Goal: Communication & Community: Ask a question

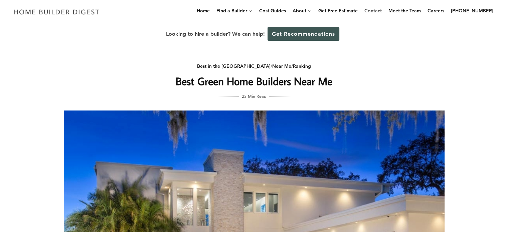
click at [380, 12] on link "Contact" at bounding box center [373, 10] width 23 height 21
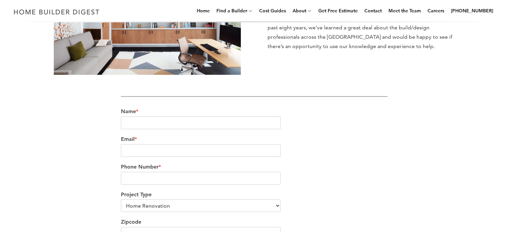
scroll to position [134, 0]
click at [164, 123] on input "Name *" at bounding box center [201, 123] width 160 height 13
click at [167, 127] on input "Blake" at bounding box center [201, 123] width 160 height 13
paste input "blake@blakehowe.com"
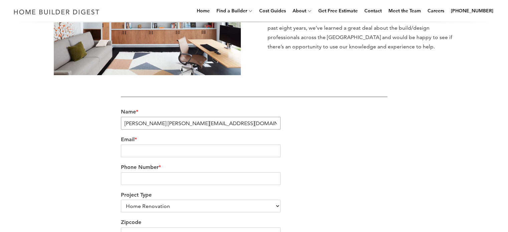
type input "Blake Howe"
click at [191, 142] on label "Email *" at bounding box center [254, 139] width 267 height 7
click at [191, 145] on input "Email *" at bounding box center [201, 151] width 160 height 13
paste input "blake@blakehowe.com"
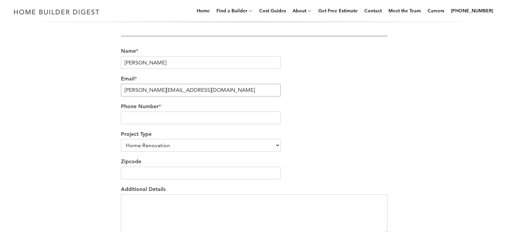
scroll to position [200, 0]
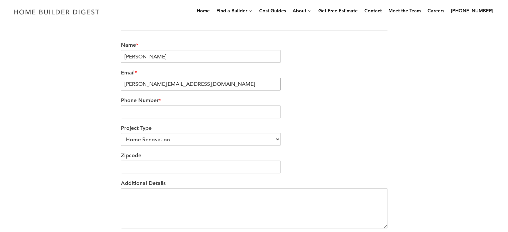
type input "blake@blakehowe.com"
click at [166, 107] on input "Phone Number *" at bounding box center [201, 112] width 160 height 13
click at [200, 140] on div "Project Type Home Renovation Custom Home Builder Commercial Renovation Other" at bounding box center [254, 136] width 267 height 28
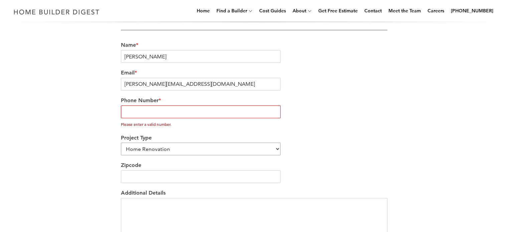
select select "Other"
click at [121, 143] on select "Home Renovation Custom Home Builder Commercial Renovation Other" at bounding box center [201, 149] width 160 height 13
click at [220, 170] on input "Zipcode" at bounding box center [201, 176] width 160 height 13
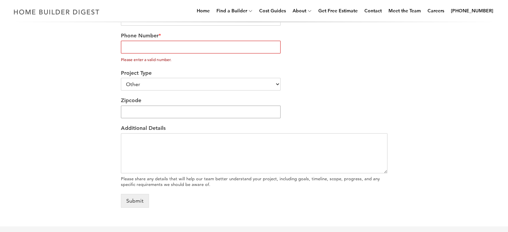
scroll to position [267, 0]
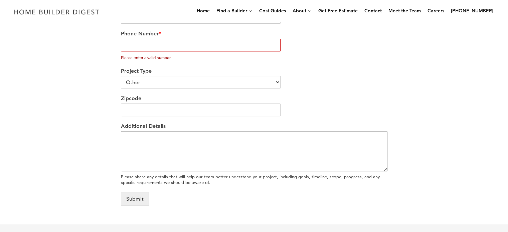
click at [189, 142] on textarea "Additional Details" at bounding box center [254, 151] width 267 height 40
paste textarea "Do you need someone that can support your marketing department in a timely mann…"
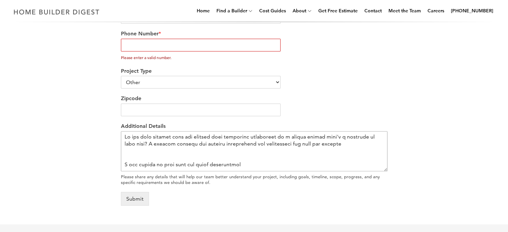
scroll to position [462, 0]
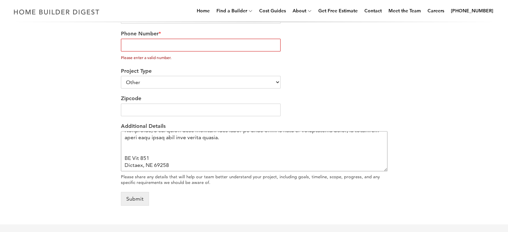
type textarea "Do you need someone that can support your marketing department in a timely mann…"
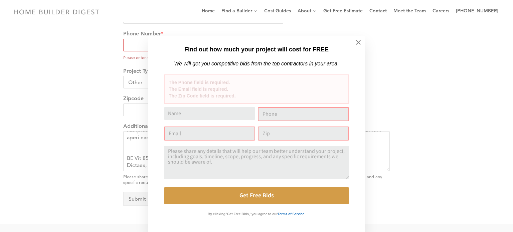
drag, startPoint x: 159, startPoint y: 159, endPoint x: 165, endPoint y: 160, distance: 5.4
click at [164, 160] on textarea "Comment or Message" at bounding box center [256, 162] width 185 height 33
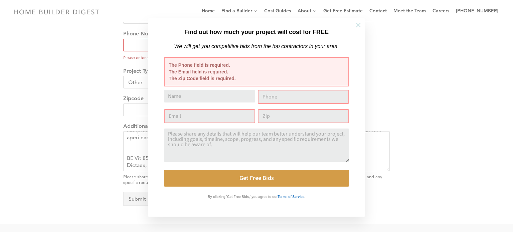
click at [355, 25] on icon at bounding box center [358, 24] width 7 height 7
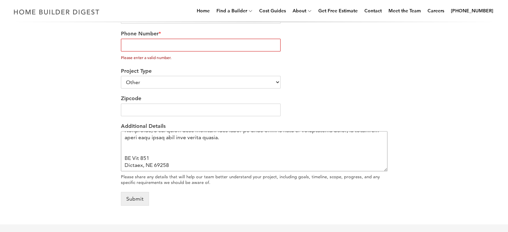
click at [165, 160] on textarea "Additional Details" at bounding box center [254, 151] width 267 height 40
drag, startPoint x: 165, startPoint y: 160, endPoint x: 178, endPoint y: 160, distance: 12.4
click at [166, 160] on textarea "Additional Details" at bounding box center [254, 151] width 267 height 40
click at [167, 107] on input "Zipcode" at bounding box center [201, 110] width 160 height 13
paste input "39110"
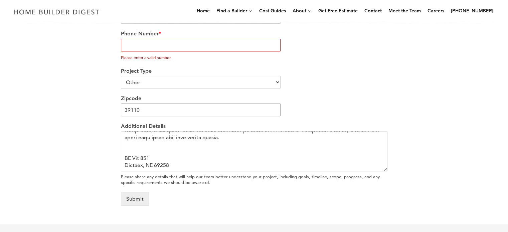
type input "39110"
click at [332, 94] on div "Zipcode 39110" at bounding box center [254, 106] width 267 height 28
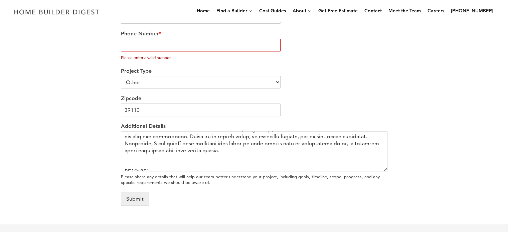
scroll to position [362, 0]
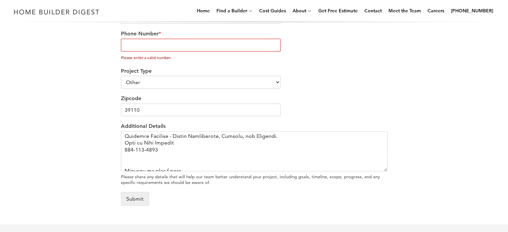
click at [182, 42] on input "Phone Number *" at bounding box center [201, 45] width 160 height 13
click at [146, 42] on input "Phone Number *" at bounding box center [201, 45] width 160 height 13
click at [135, 45] on input "Phone Number *" at bounding box center [201, 45] width 160 height 13
click at [192, 43] on input "6015001794" at bounding box center [201, 45] width 160 height 13
type input "6015001794"
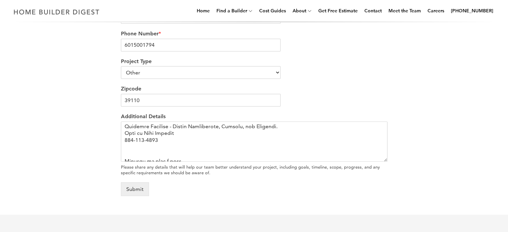
click at [227, 65] on div "Project Type Home Renovation Custom Home Builder Commercial Renovation Other" at bounding box center [254, 69] width 267 height 28
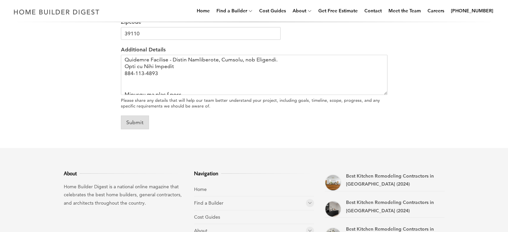
click at [139, 123] on button "Submit" at bounding box center [135, 123] width 28 height 14
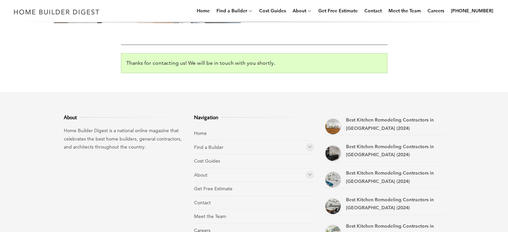
scroll to position [172, 0]
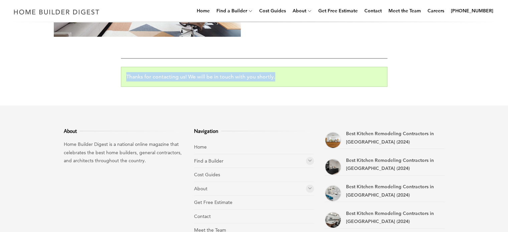
drag, startPoint x: 129, startPoint y: 77, endPoint x: 277, endPoint y: 80, distance: 147.7
click at [277, 80] on p "Thanks for contacting us! We will be in touch with you shortly." at bounding box center [254, 76] width 256 height 9
copy p "Thanks for contacting us! We will be in touch with you shortly."
